Goal: Task Accomplishment & Management: Manage account settings

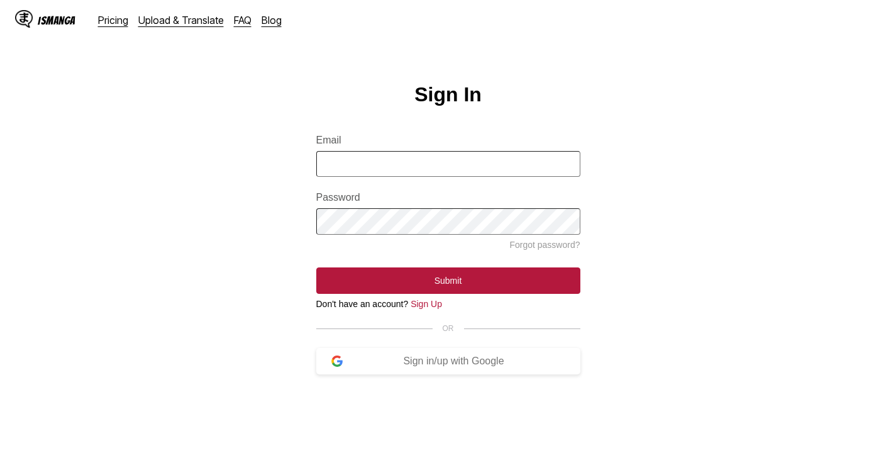
click at [526, 177] on input "Email" at bounding box center [448, 164] width 264 height 26
click at [202, 213] on main "Sign In Email Password Forgot password? Submit Don't have an account? Sign Up O…" at bounding box center [448, 290] width 896 height 414
click at [377, 365] on button "Sign in/up with Google" at bounding box center [448, 361] width 264 height 26
click at [509, 367] on div "Sign in/up with Google" at bounding box center [454, 360] width 223 height 11
click at [466, 367] on div "Sign in/up with Google" at bounding box center [454, 360] width 223 height 11
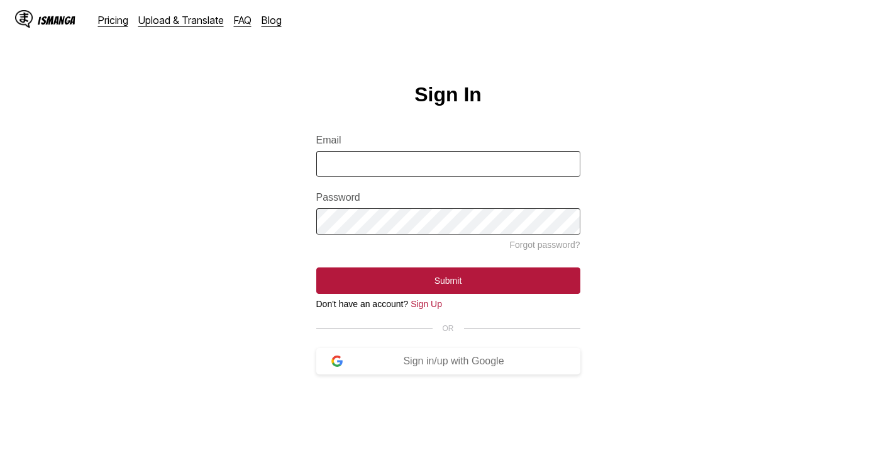
click at [894, 363] on main "Sign In Email Password Forgot password? Submit Don't have an account? Sign Up O…" at bounding box center [448, 290] width 896 height 414
